Goal: Information Seeking & Learning: Find specific fact

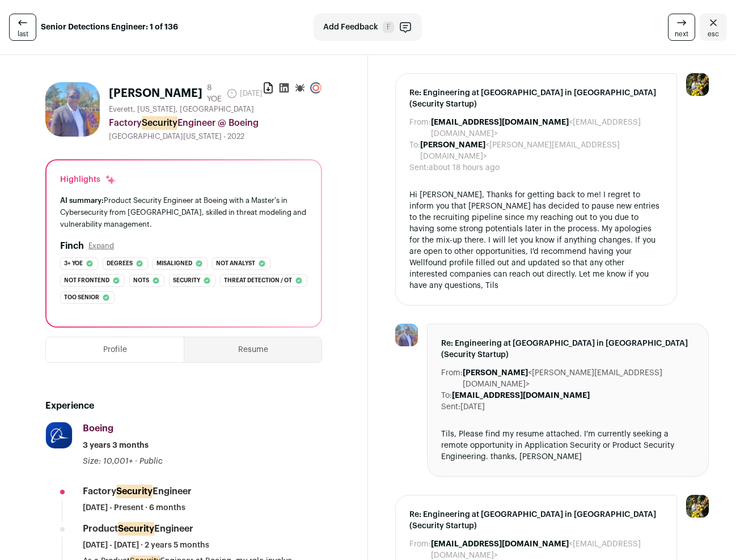
click at [716, 19] on icon "Close" at bounding box center [713, 23] width 14 height 14
click at [714, 23] on icon "Close" at bounding box center [713, 23] width 14 height 14
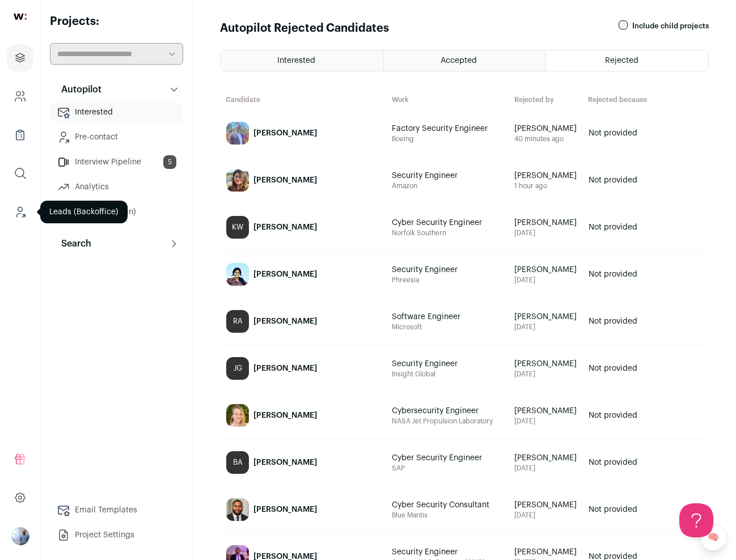
click at [15, 215] on icon "Leads (Backoffice)" at bounding box center [20, 212] width 13 height 14
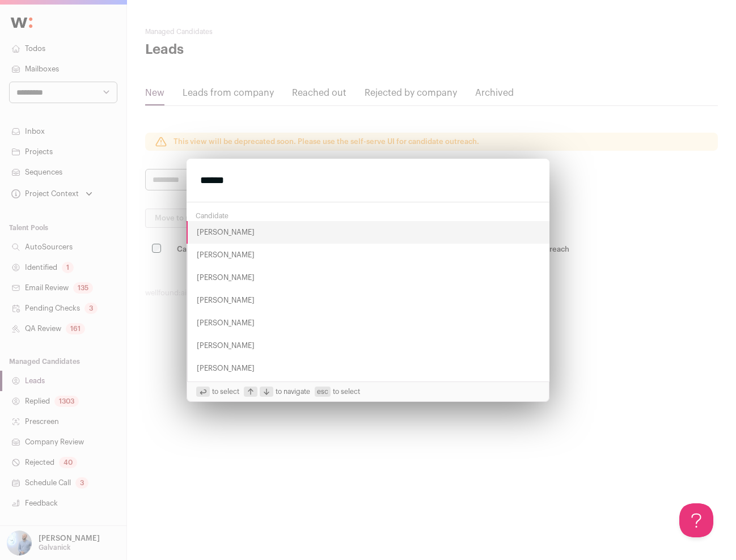
type input "******"
click at [192, 254] on button "Armand Baweu" at bounding box center [368, 255] width 363 height 23
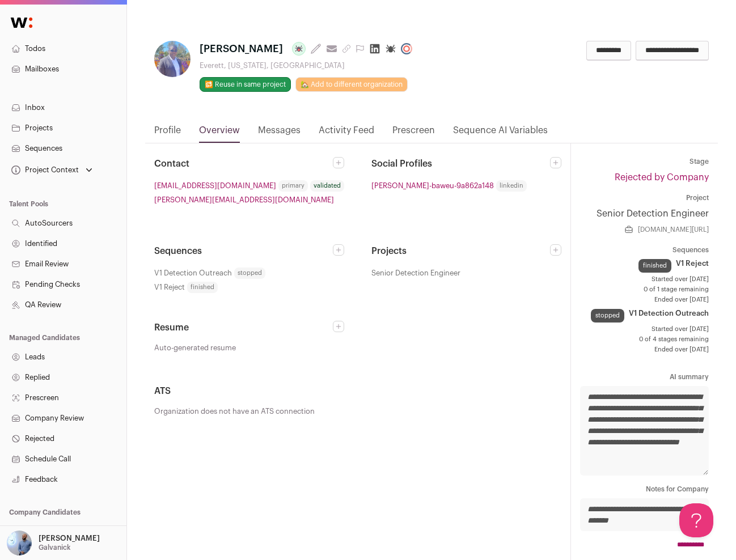
drag, startPoint x: 200, startPoint y: 48, endPoint x: 277, endPoint y: 50, distance: 76.6
click at [277, 50] on div "Armand Baweu Last update: 2 days ago View most recent conversation in Front Eve…" at bounding box center [292, 66] width 277 height 51
copy span "Armand Baweu"
click at [369, 50] on icon at bounding box center [374, 48] width 11 height 11
click at [332, 131] on link "Activity Feed" at bounding box center [347, 133] width 56 height 19
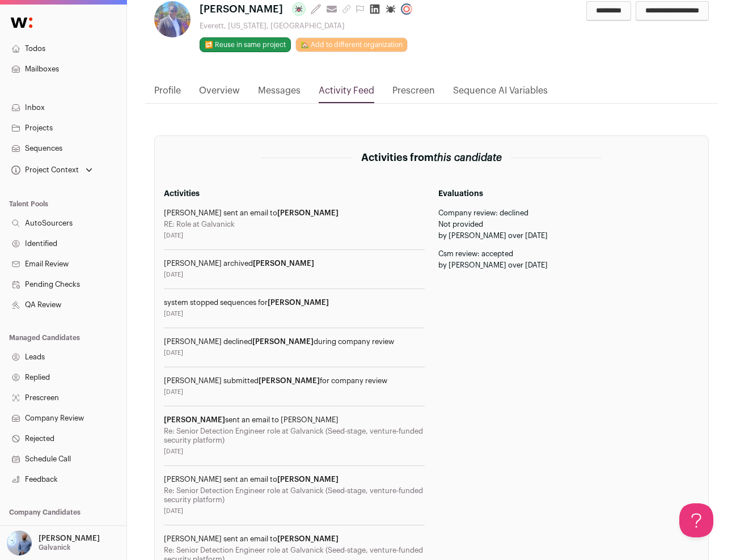
scroll to position [42, 0]
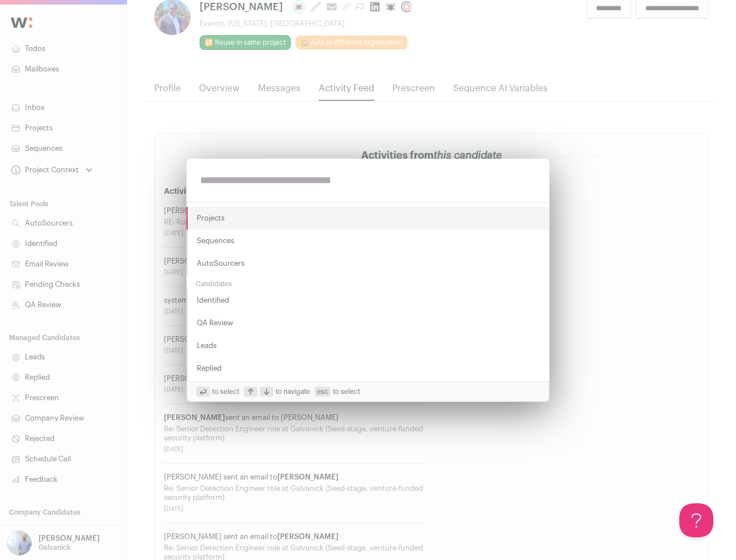
paste input "**********"
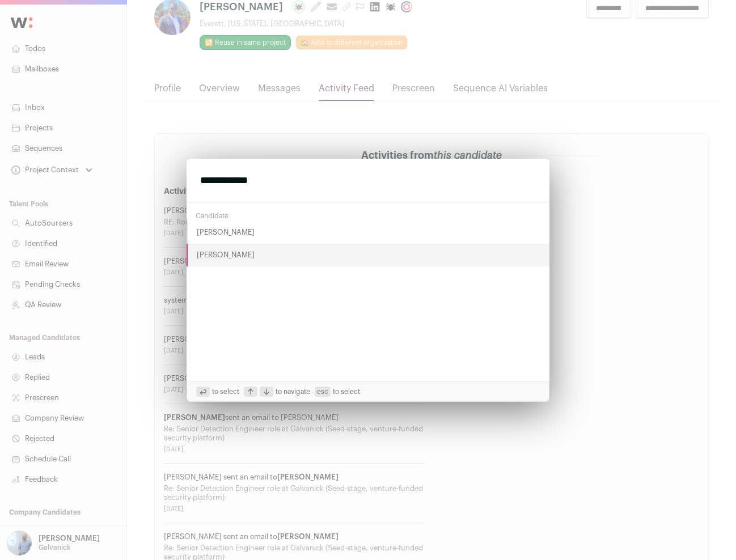
type input "**********"
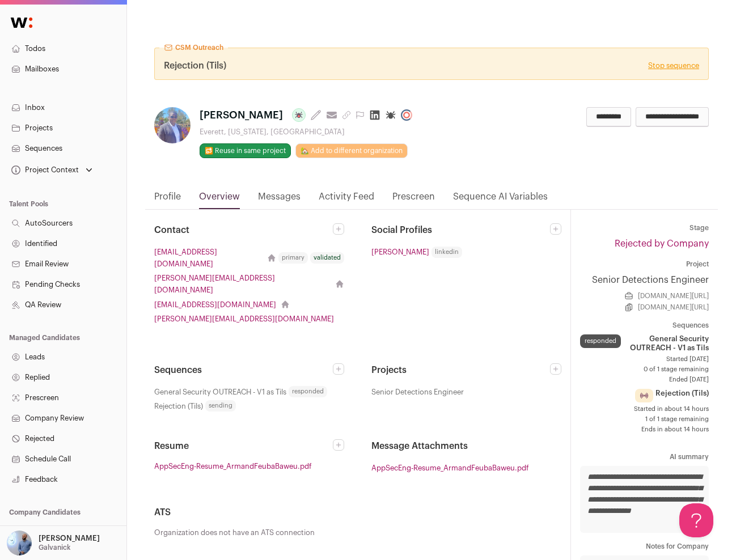
click at [324, 197] on link "Activity Feed" at bounding box center [347, 199] width 56 height 19
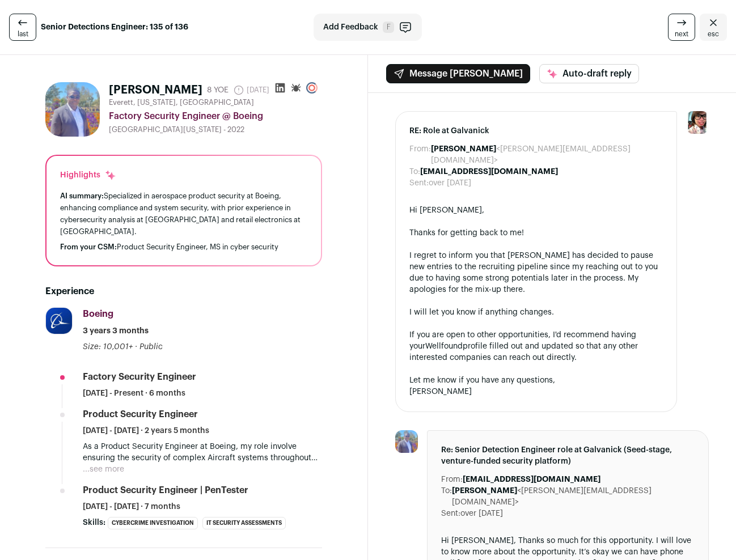
click at [277, 84] on icon at bounding box center [279, 87] width 11 height 11
click at [701, 20] on link "esc" at bounding box center [713, 27] width 27 height 27
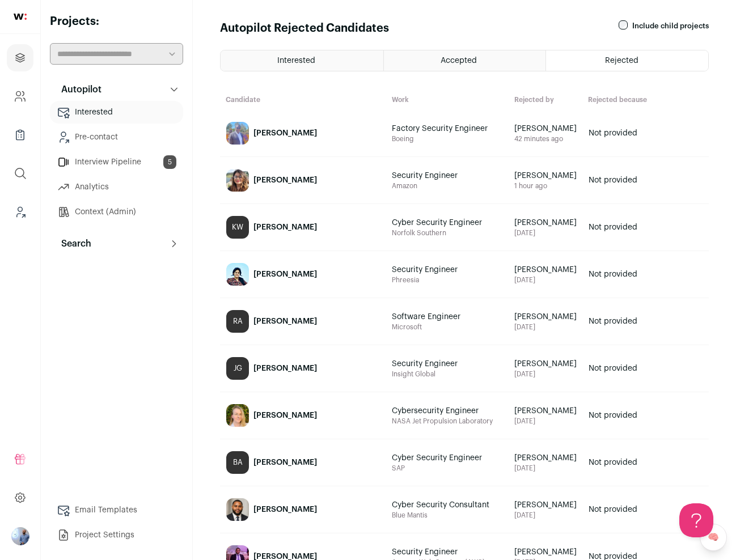
click at [262, 132] on div "Armand Baweu" at bounding box center [284, 133] width 63 height 11
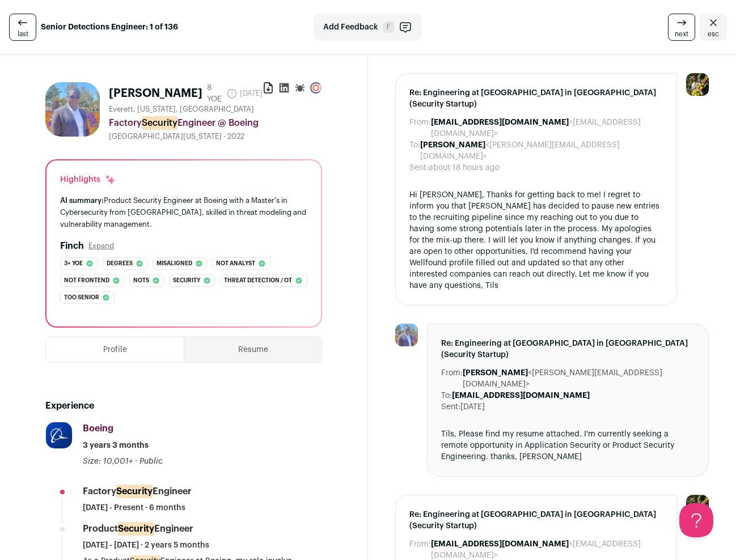
click at [150, 93] on h1 "Armand Baweu" at bounding box center [156, 94] width 94 height 16
copy div "Armand Baweu"
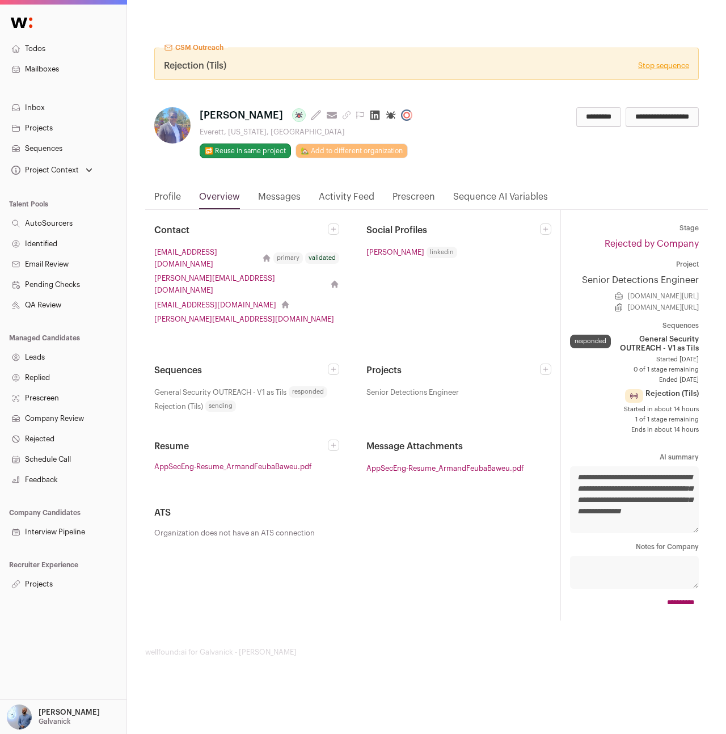
click at [289, 196] on link "Messages" at bounding box center [279, 199] width 43 height 19
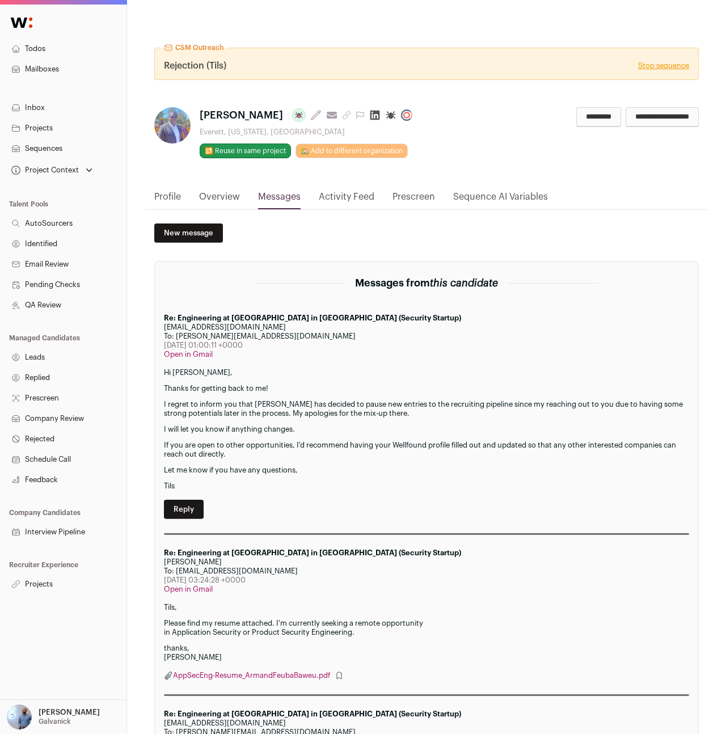
click at [342, 198] on link "Activity Feed" at bounding box center [347, 199] width 56 height 19
